Goal: Navigation & Orientation: Find specific page/section

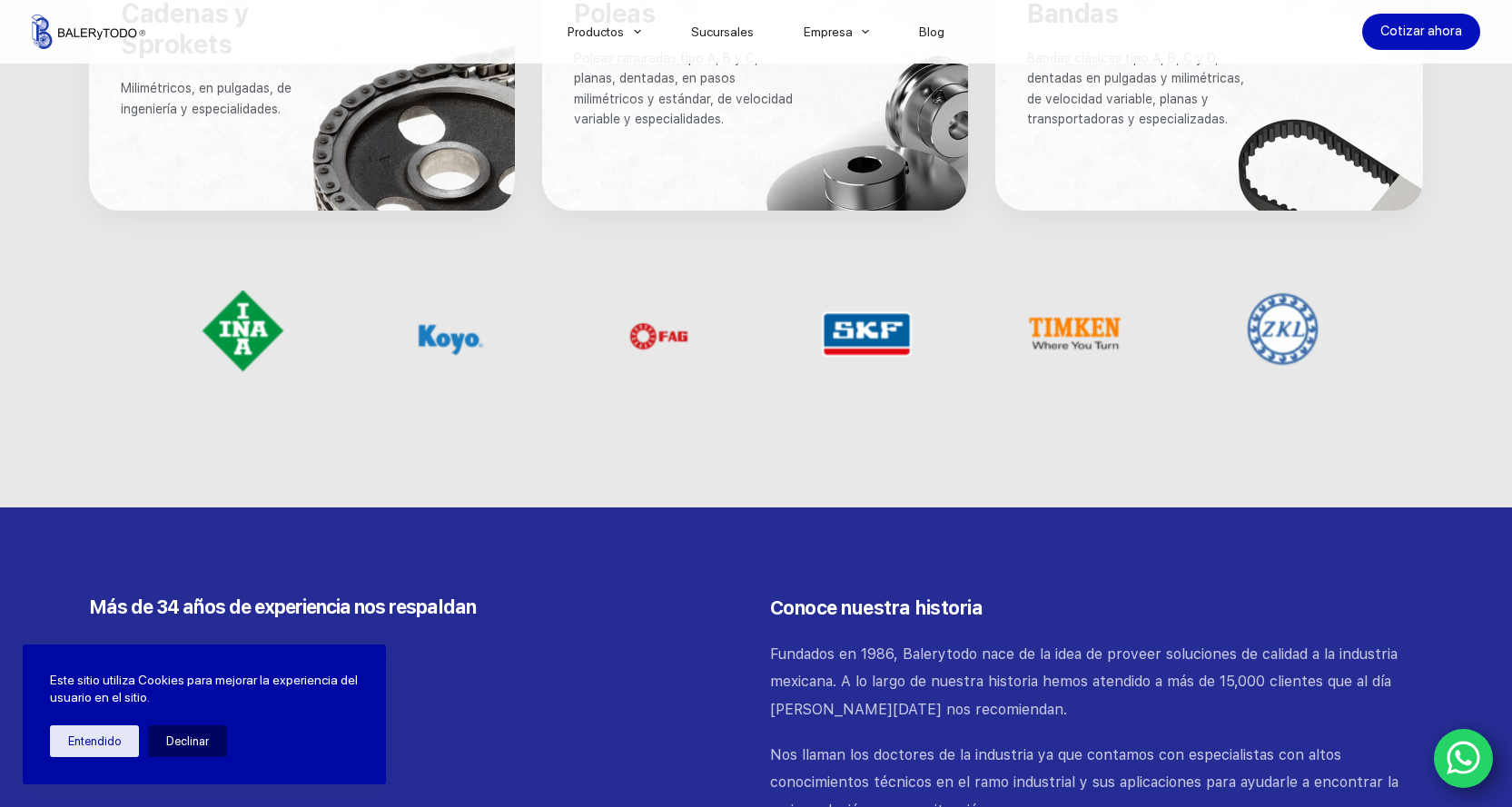
scroll to position [827, 0]
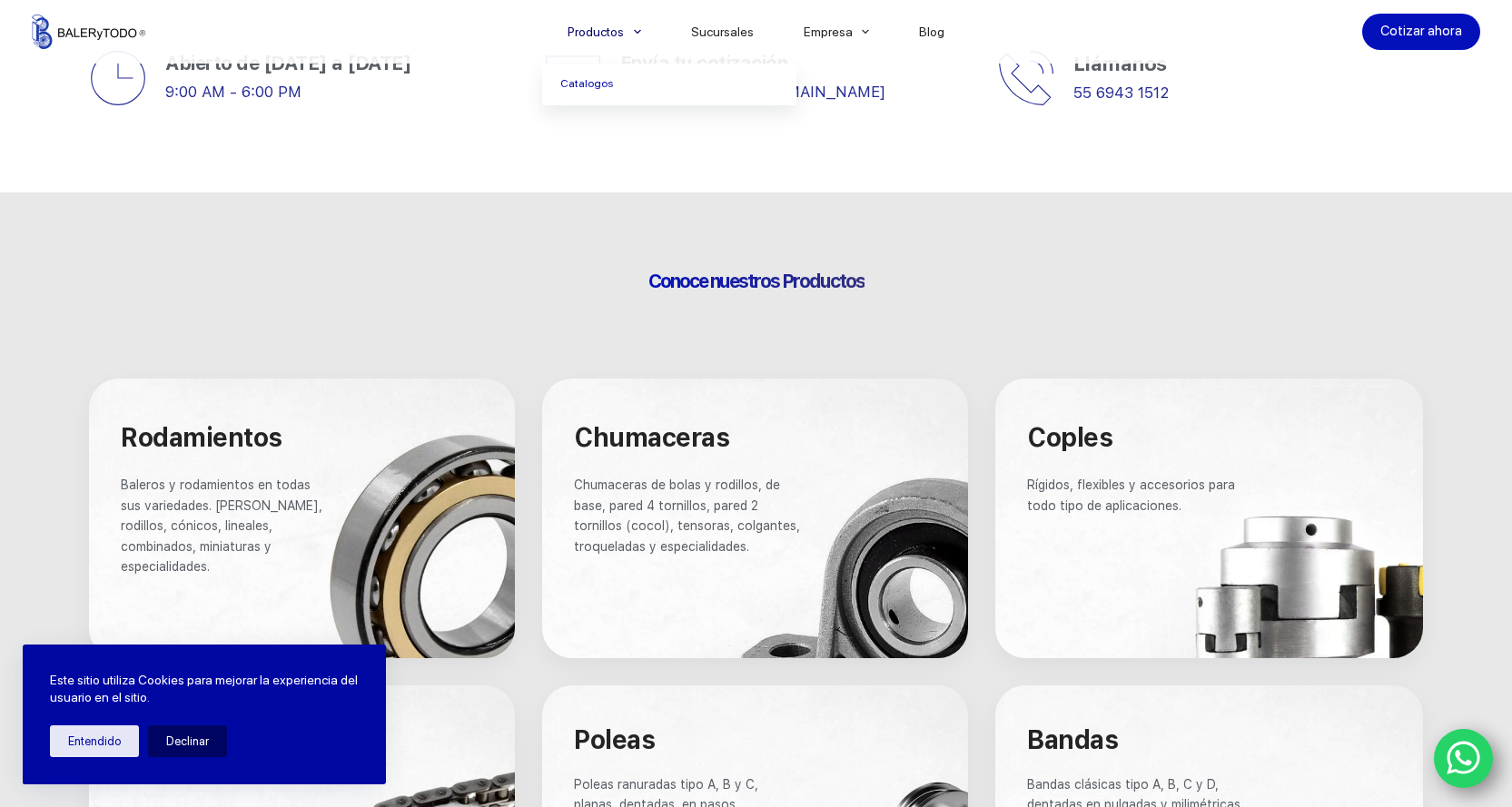
click at [645, 19] on li "Productos [GEOGRAPHIC_DATA]" at bounding box center [604, 32] width 123 height 64
click at [620, 32] on link "Productos" at bounding box center [604, 32] width 123 height 0
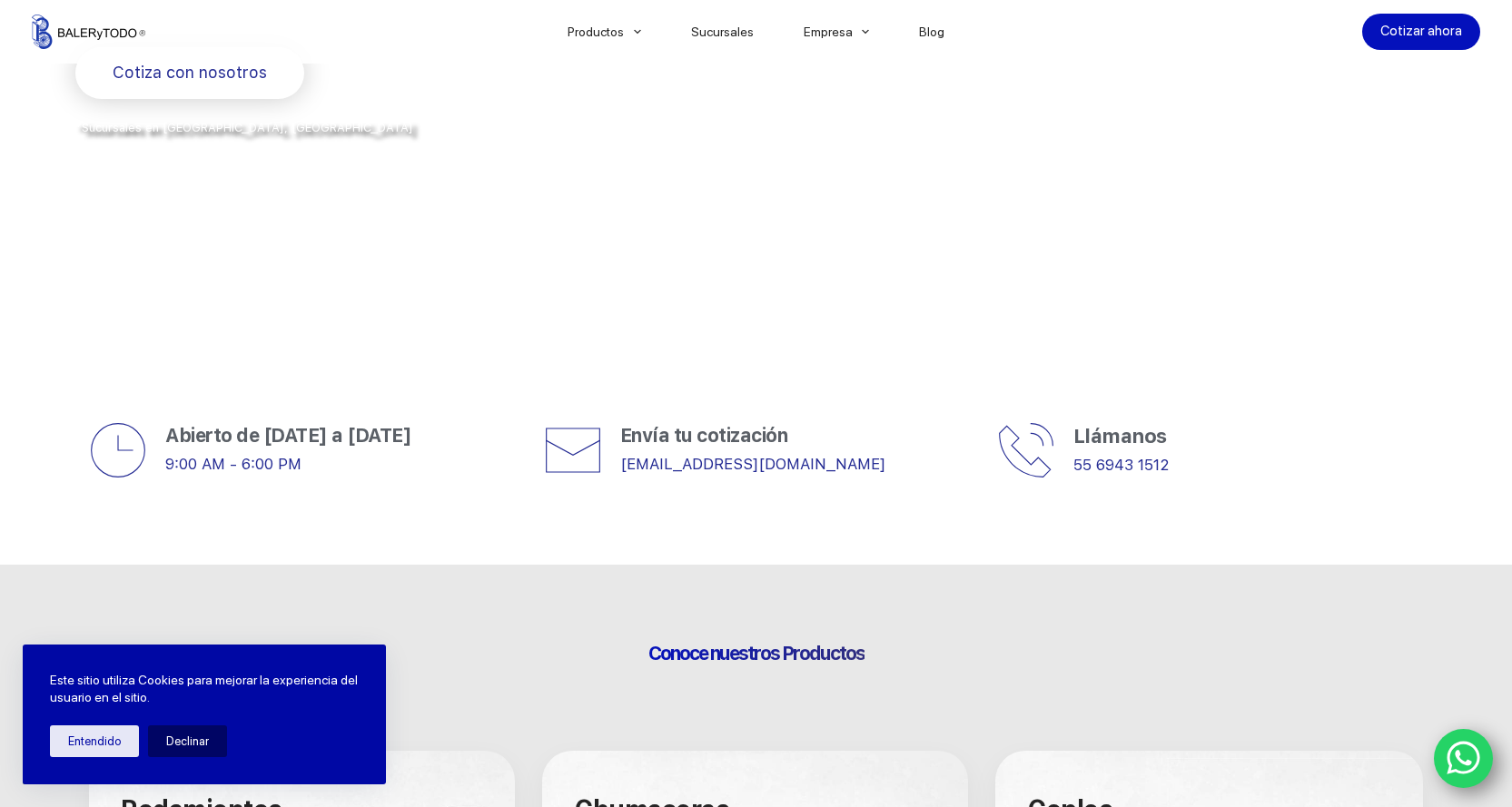
scroll to position [908, 0]
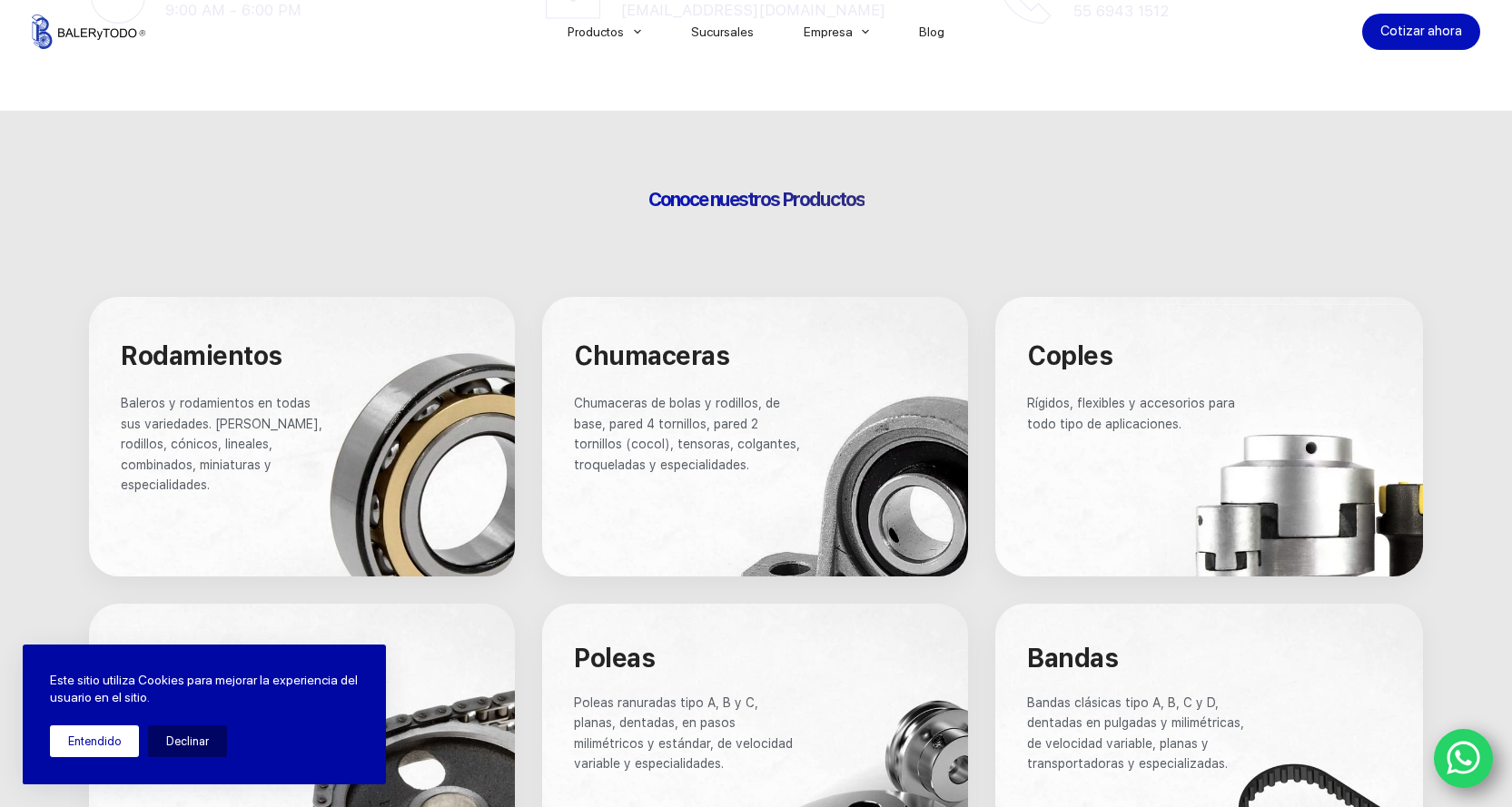
click at [99, 746] on button "Entendido" at bounding box center [93, 742] width 89 height 32
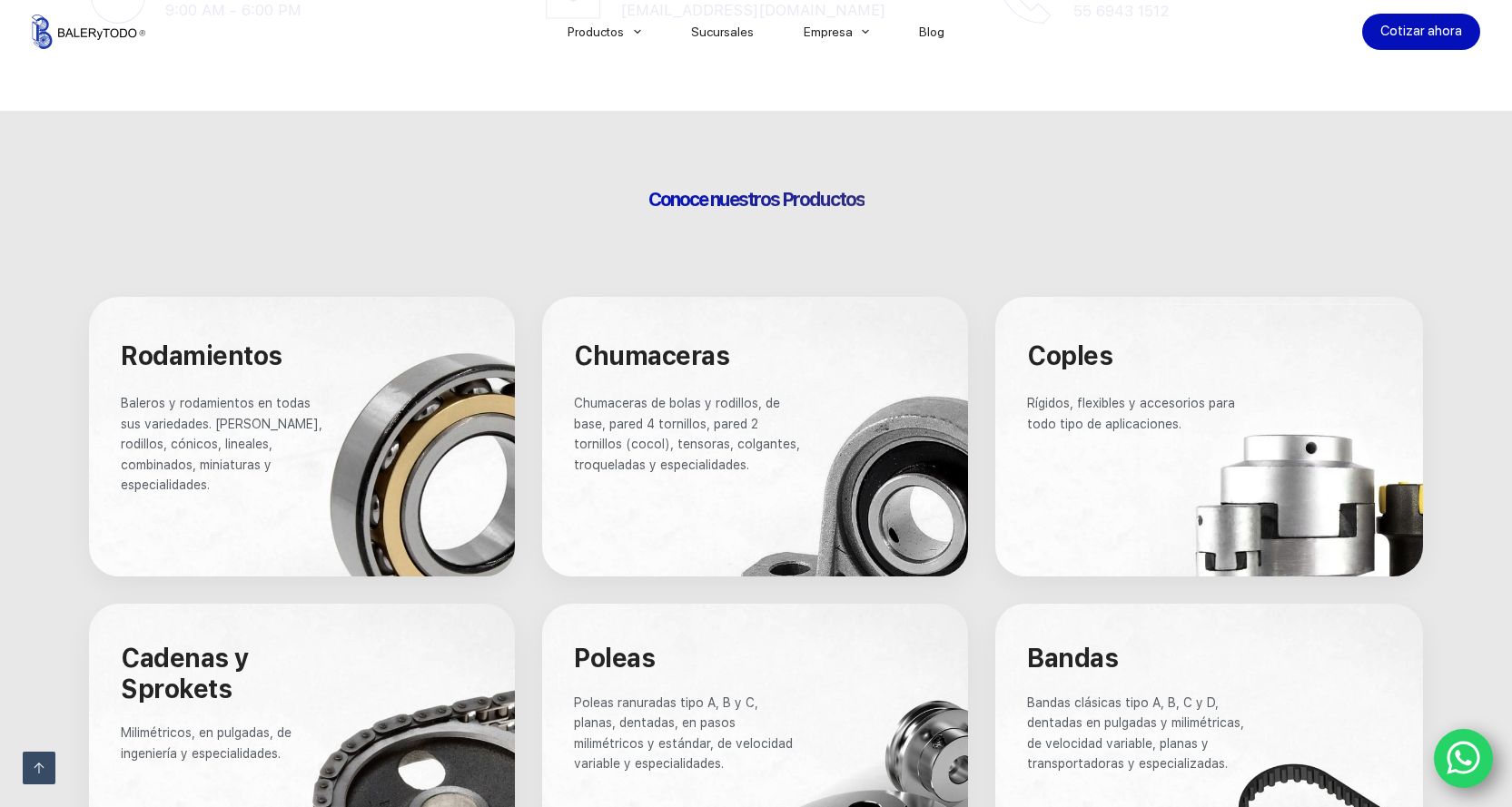
click at [369, 435] on div at bounding box center [302, 436] width 426 height 279
click at [208, 380] on div at bounding box center [302, 436] width 426 height 279
click at [209, 377] on div at bounding box center [302, 436] width 426 height 279
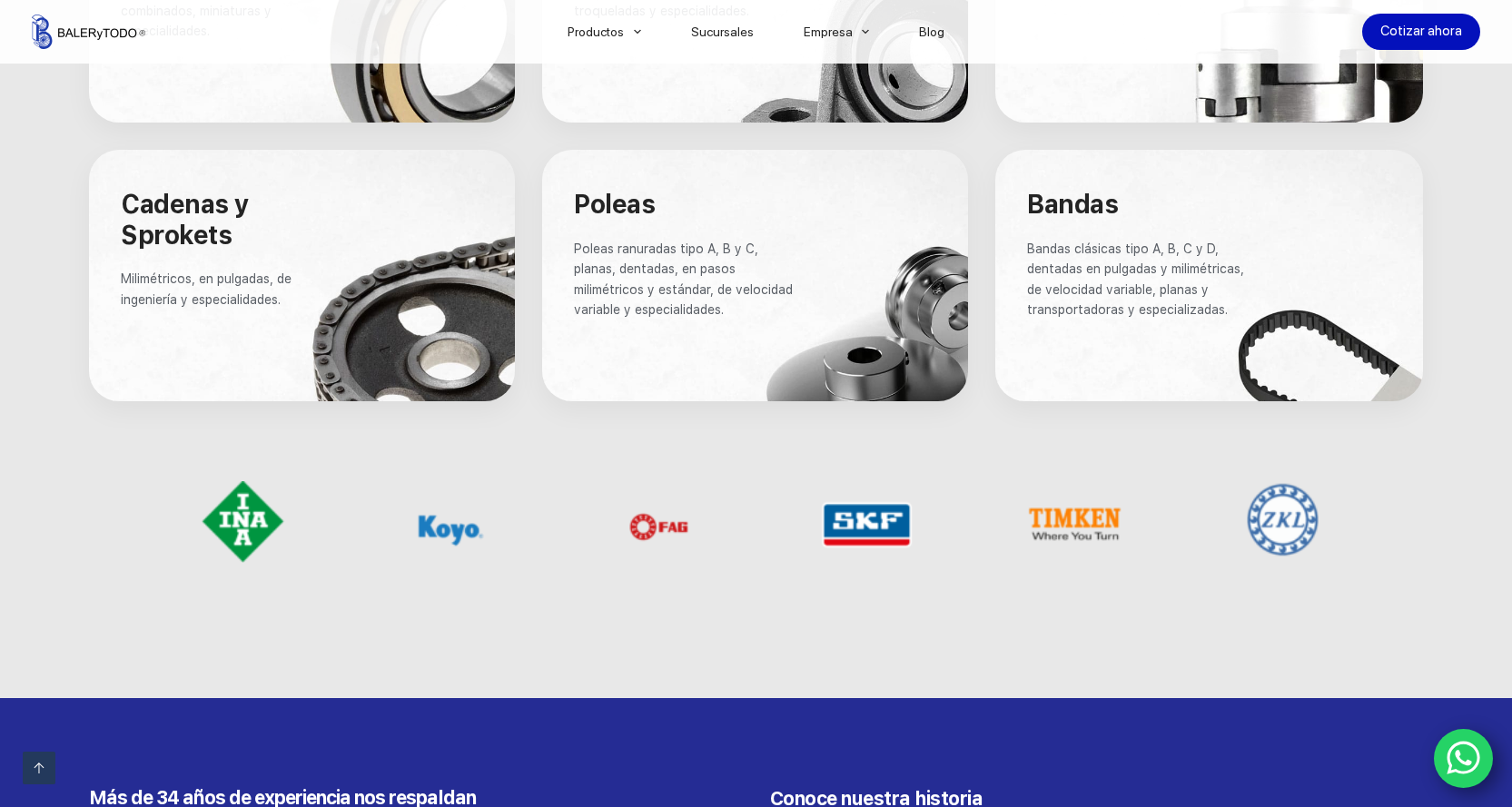
click at [801, 697] on div "Bienvenido a Balerytodo® Somos los doctores de la industria Rodamientos y refac…" at bounding box center [756, 445] width 1512 height 3616
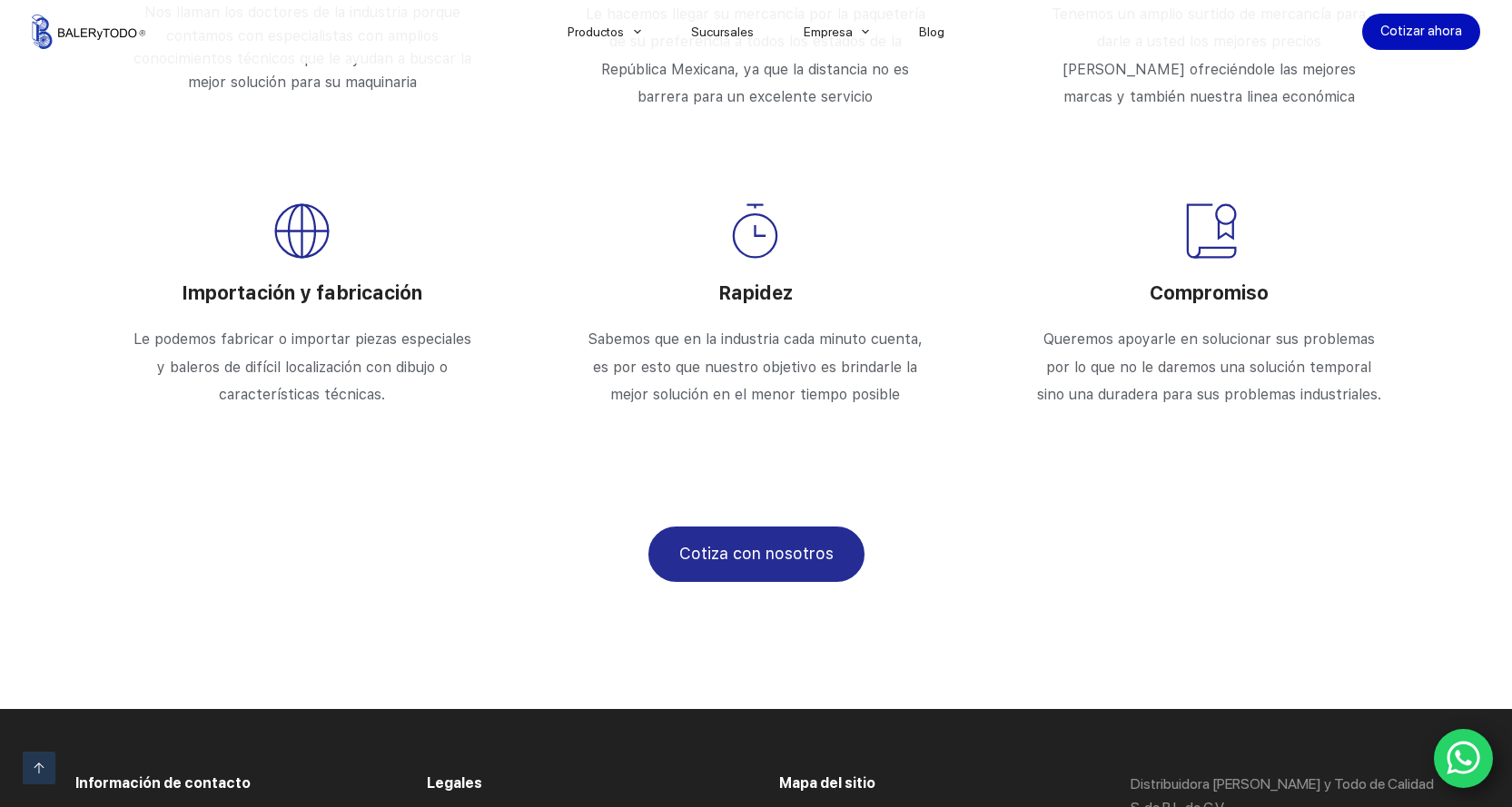
scroll to position [3278, 0]
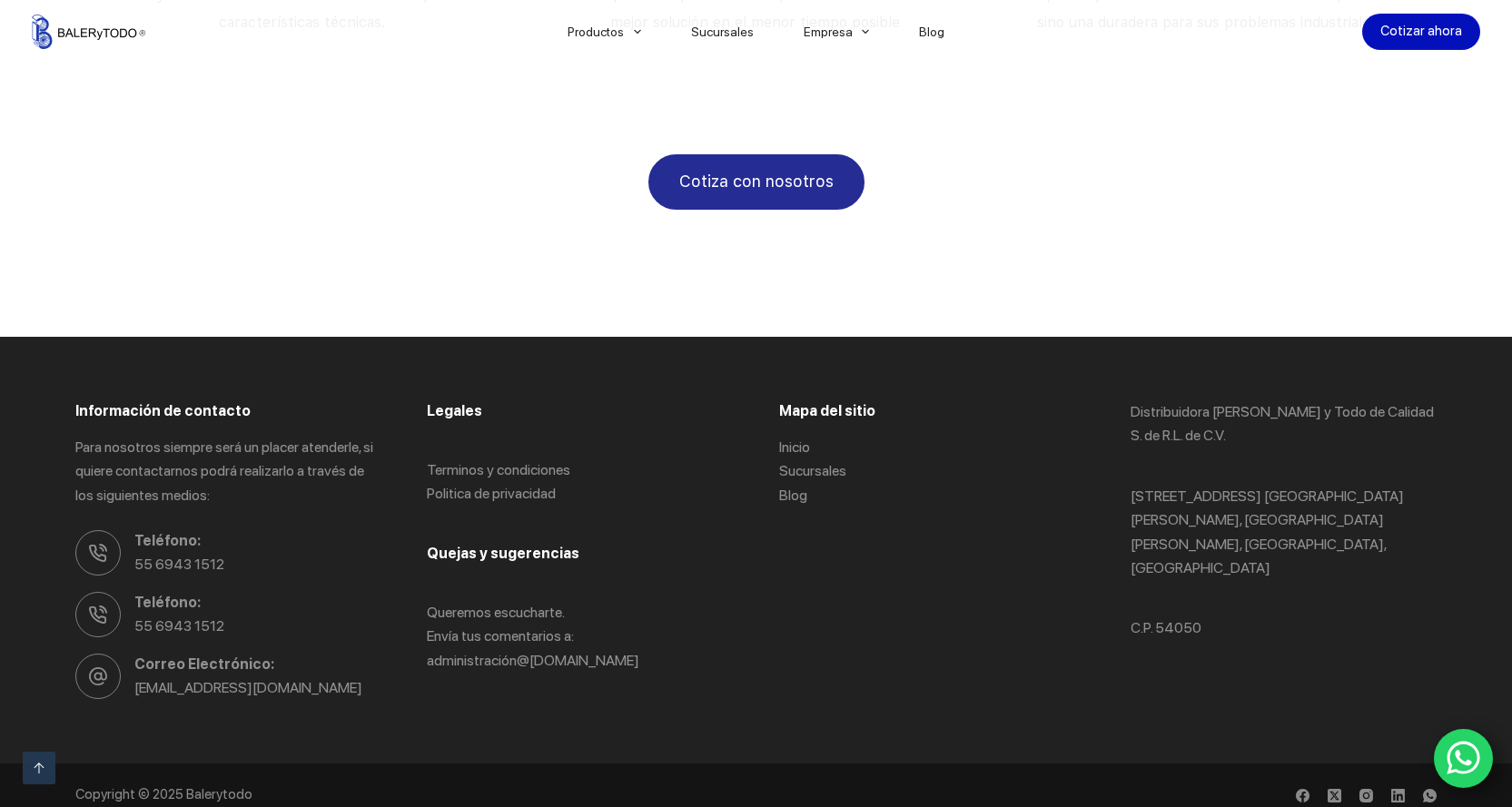
click at [731, 764] on div "Copyright © 2025 Balerytodo" at bounding box center [756, 796] width 1362 height 64
